Goal: Share content: Share content

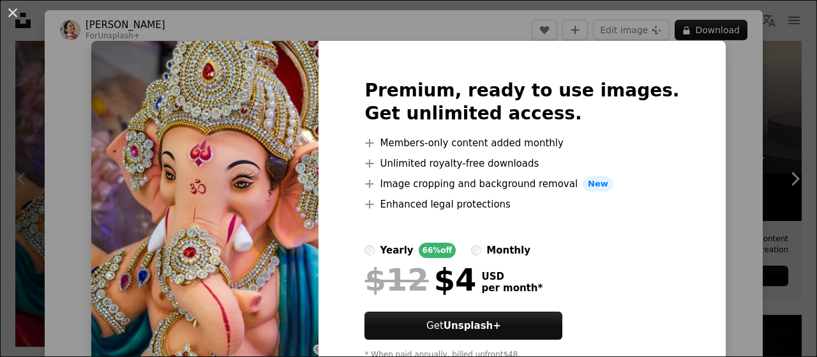
scroll to position [52, 0]
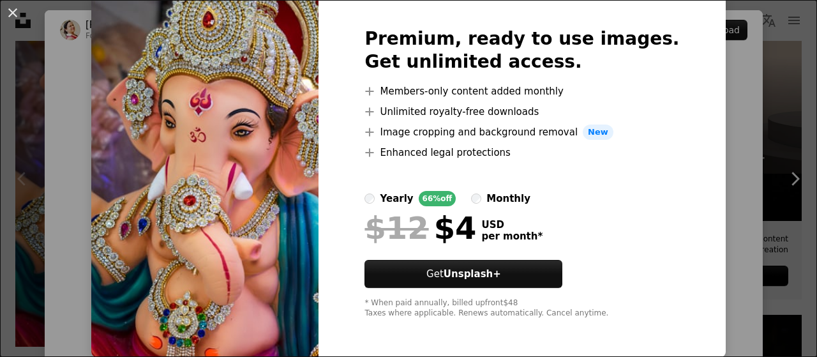
click at [745, 160] on div "An X shape Premium, ready to use images. Get unlimited access. A plus sign Memb…" at bounding box center [408, 178] width 817 height 357
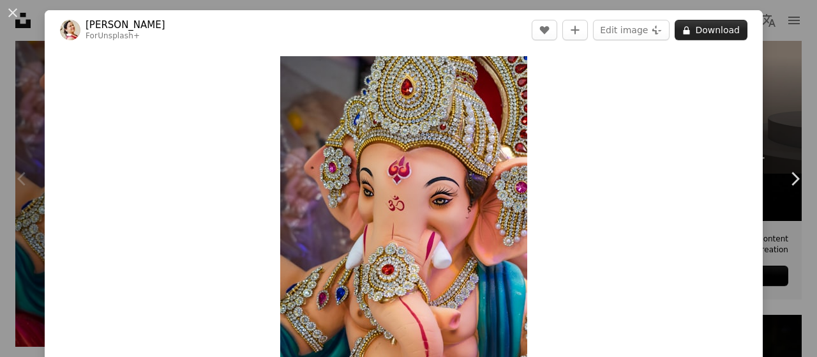
click at [695, 31] on button "A lock Download" at bounding box center [711, 30] width 73 height 20
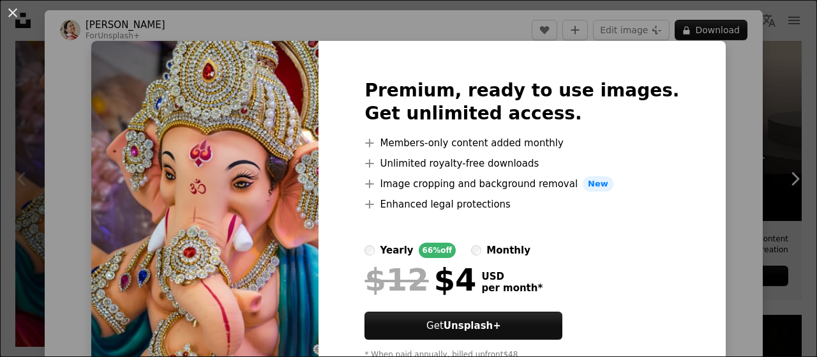
scroll to position [52, 0]
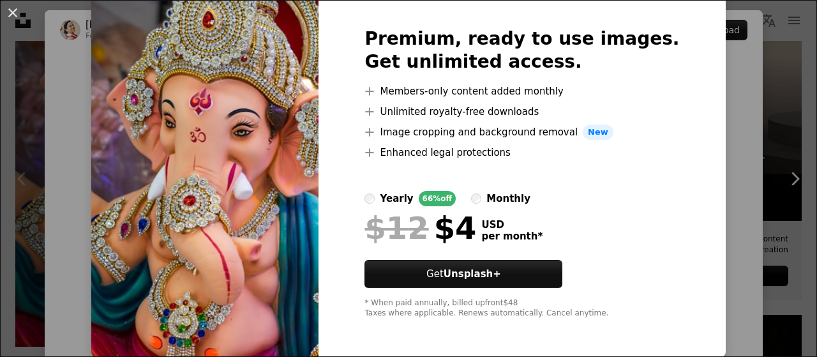
click at [722, 125] on div "An X shape Premium, ready to use images. Get unlimited access. A plus sign Memb…" at bounding box center [408, 178] width 817 height 357
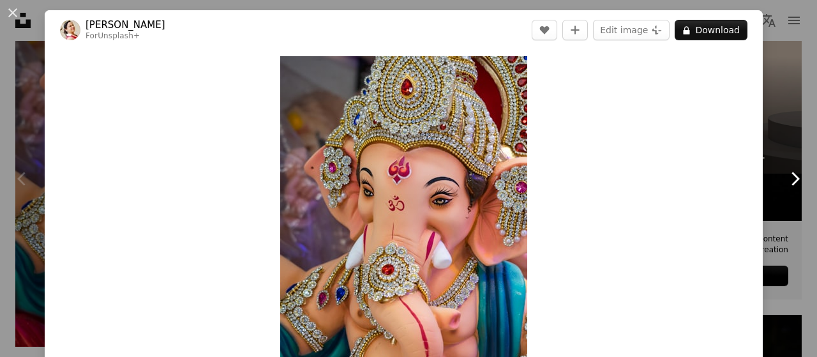
click at [792, 181] on icon at bounding box center [796, 178] width 8 height 13
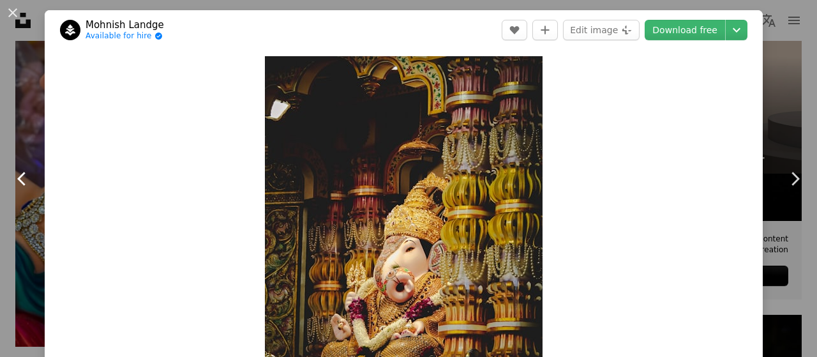
click at [19, 177] on icon "Chevron left" at bounding box center [22, 179] width 20 height 20
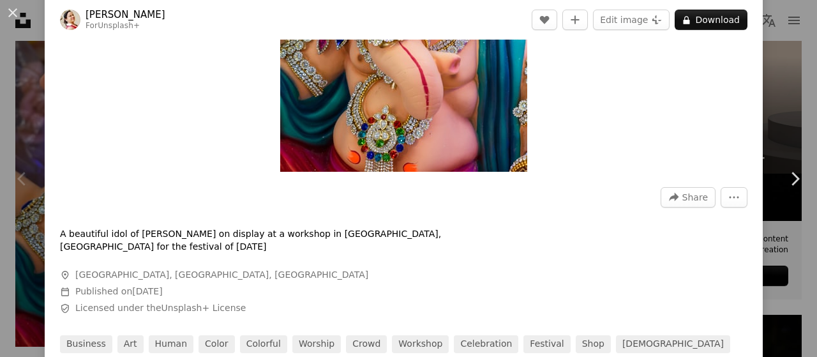
scroll to position [213, 0]
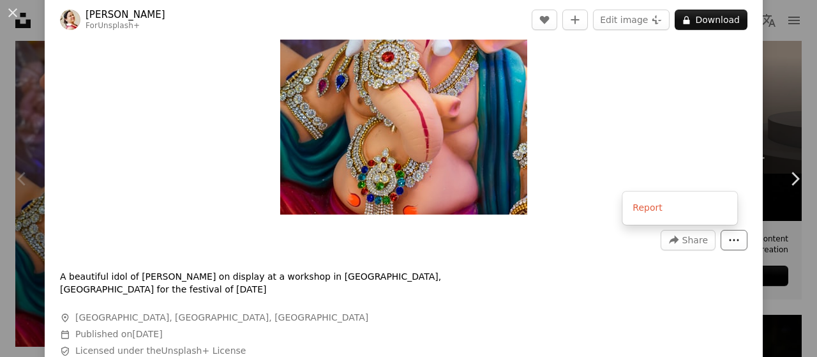
click at [729, 240] on icon "More Actions" at bounding box center [734, 239] width 11 height 11
click at [677, 242] on dialog "An X shape Chevron left Chevron right [PERSON_NAME] For Unsplash+ A heart A plu…" at bounding box center [408, 178] width 817 height 357
click at [674, 241] on button "A forward-right arrow Share" at bounding box center [688, 240] width 55 height 20
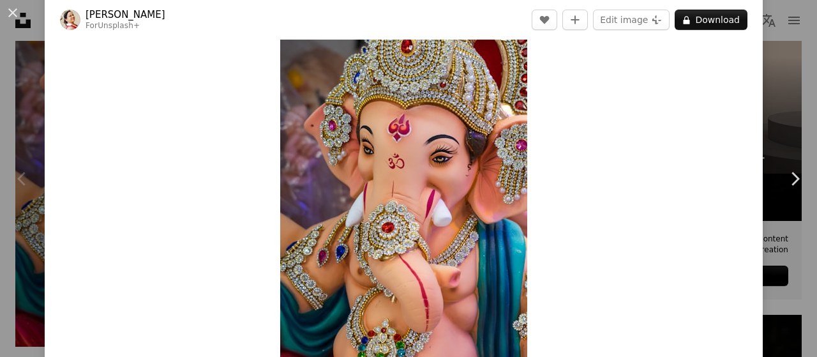
scroll to position [0, 0]
